Goal: Information Seeking & Learning: Understand process/instructions

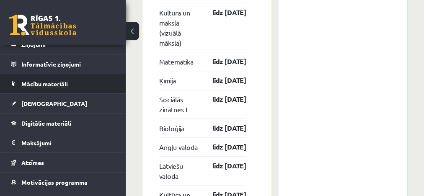
scroll to position [33, 0]
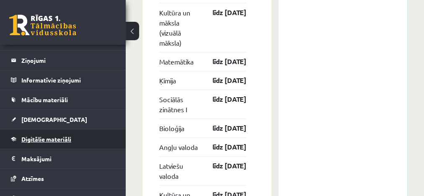
click at [57, 134] on link "Digitālie materiāli" at bounding box center [63, 138] width 104 height 19
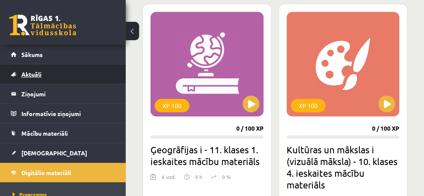
scroll to position [234, 0]
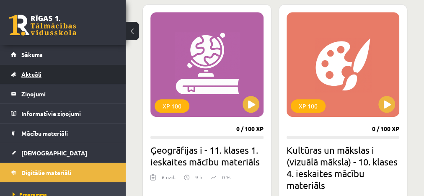
click at [29, 73] on span "Aktuāli" at bounding box center [31, 74] width 20 height 8
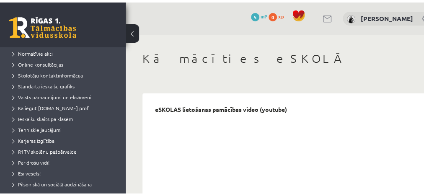
scroll to position [67, 0]
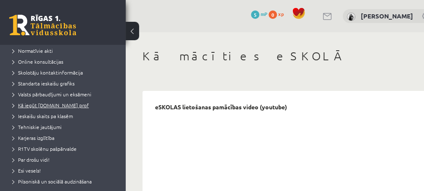
click at [66, 105] on span "Kā iegūt [DOMAIN_NAME] prof" at bounding box center [51, 105] width 76 height 7
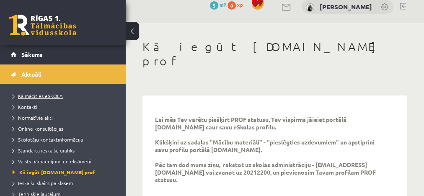
click at [46, 98] on span "Kā mācīties eSKOLĀ" at bounding box center [38, 96] width 50 height 7
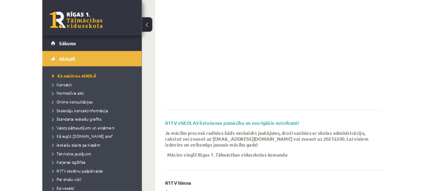
scroll to position [143, 0]
